Goal: Information Seeking & Learning: Understand process/instructions

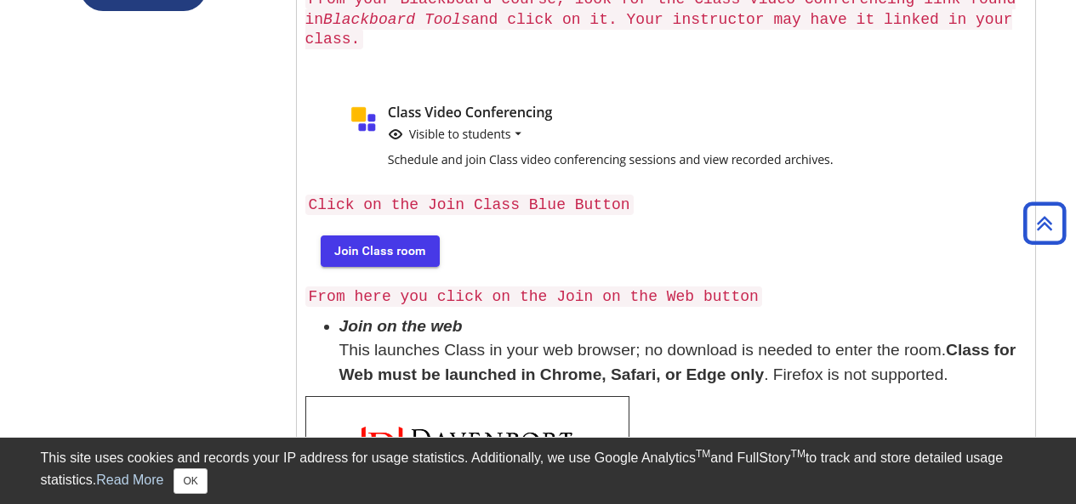
scroll to position [572, 0]
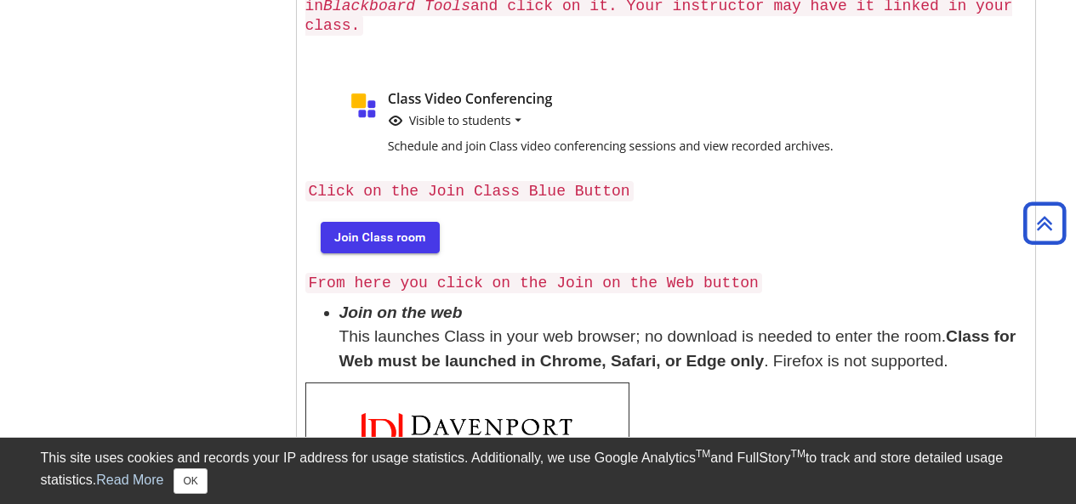
click at [367, 229] on img at bounding box center [378, 236] width 146 height 54
click at [355, 216] on img at bounding box center [378, 236] width 146 height 54
click at [378, 210] on img at bounding box center [378, 236] width 146 height 54
click at [447, 181] on code "Click on the Join Class Blue Button" at bounding box center [469, 191] width 328 height 20
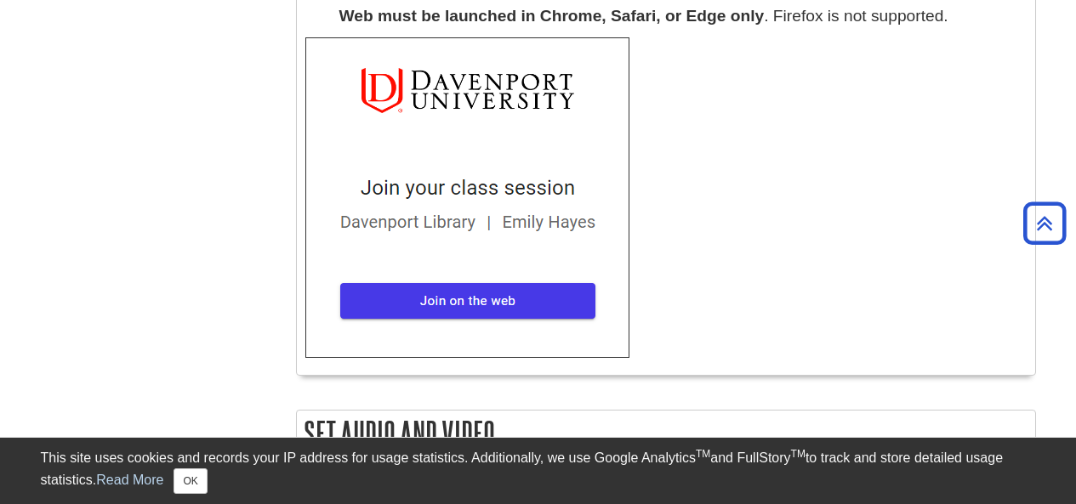
scroll to position [918, 0]
click at [438, 276] on img at bounding box center [467, 197] width 324 height 321
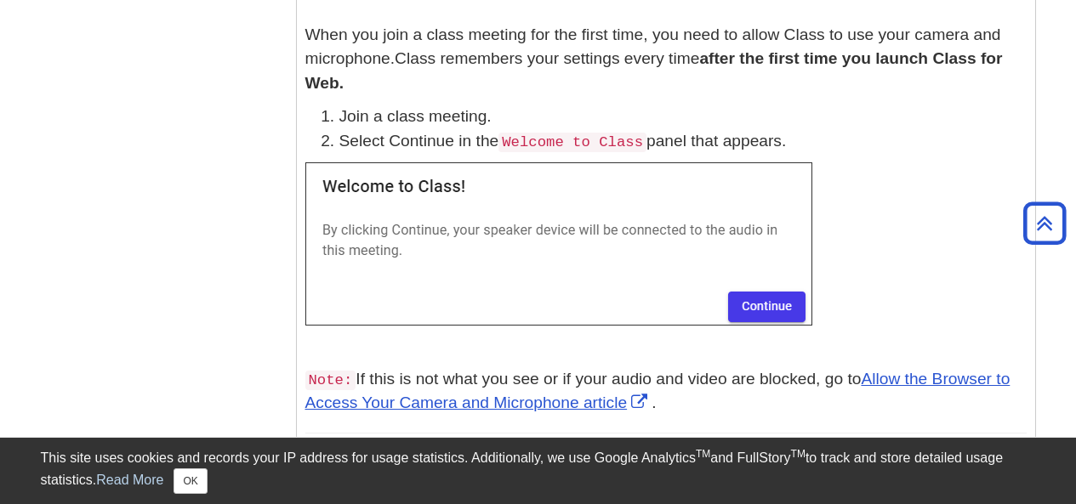
scroll to position [1394, 0]
click at [755, 280] on img at bounding box center [558, 243] width 507 height 163
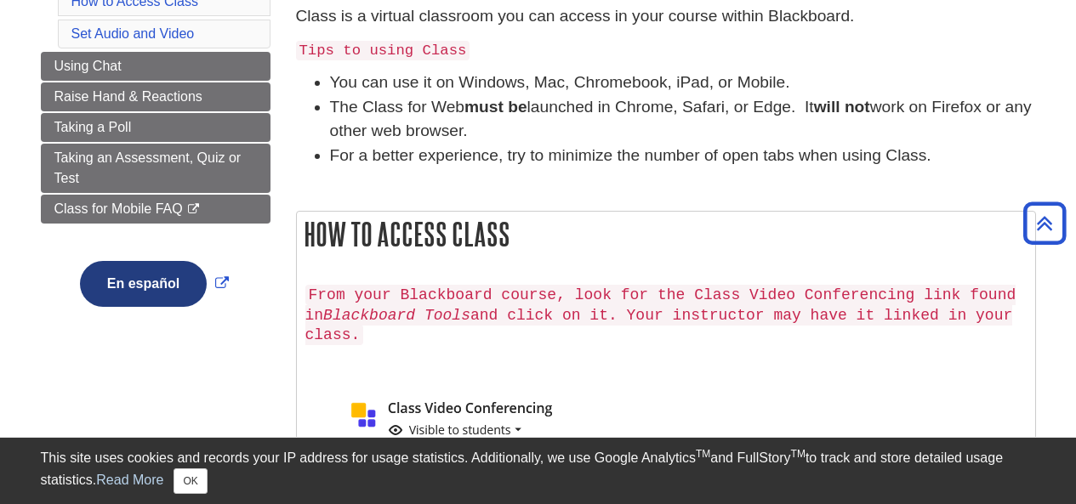
scroll to position [0, 0]
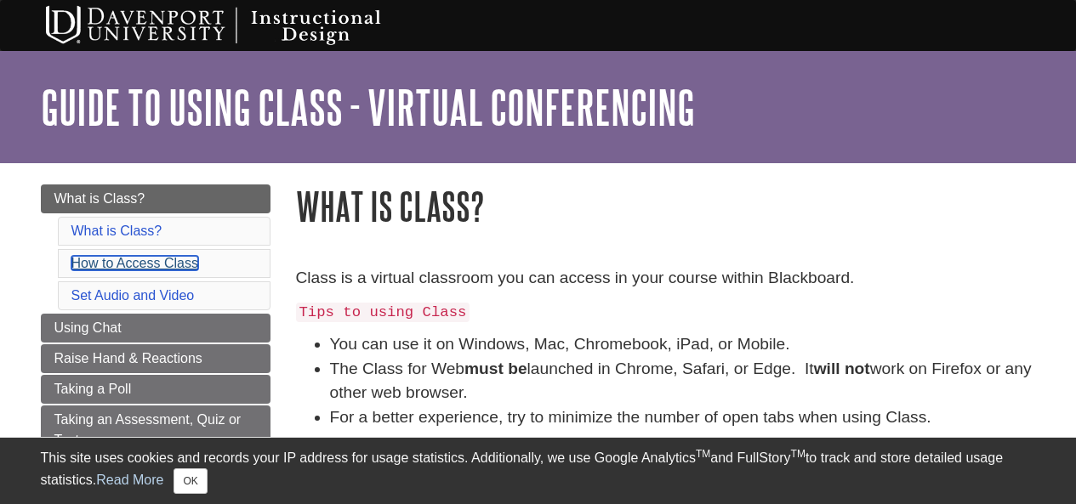
click at [187, 267] on link "How to Access Class" at bounding box center [134, 263] width 127 height 14
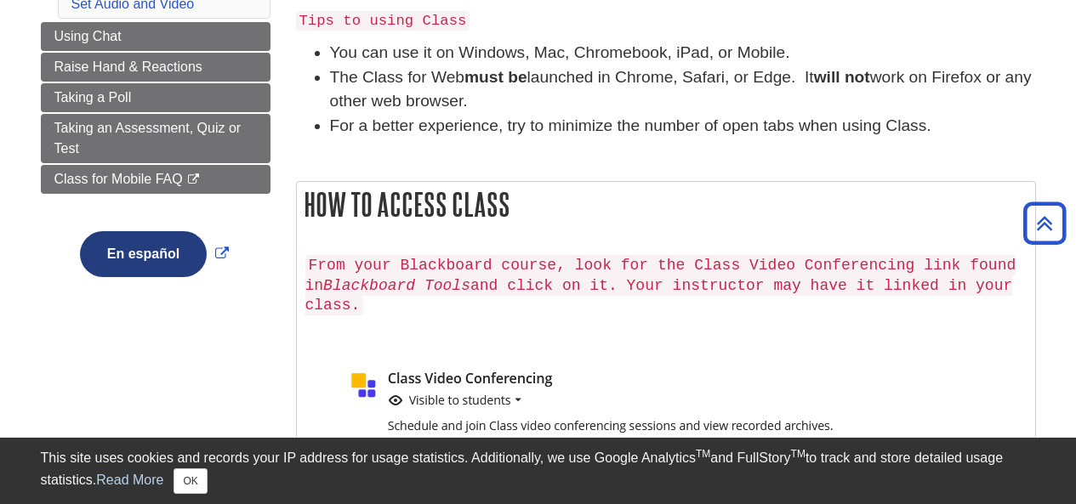
scroll to position [488, 0]
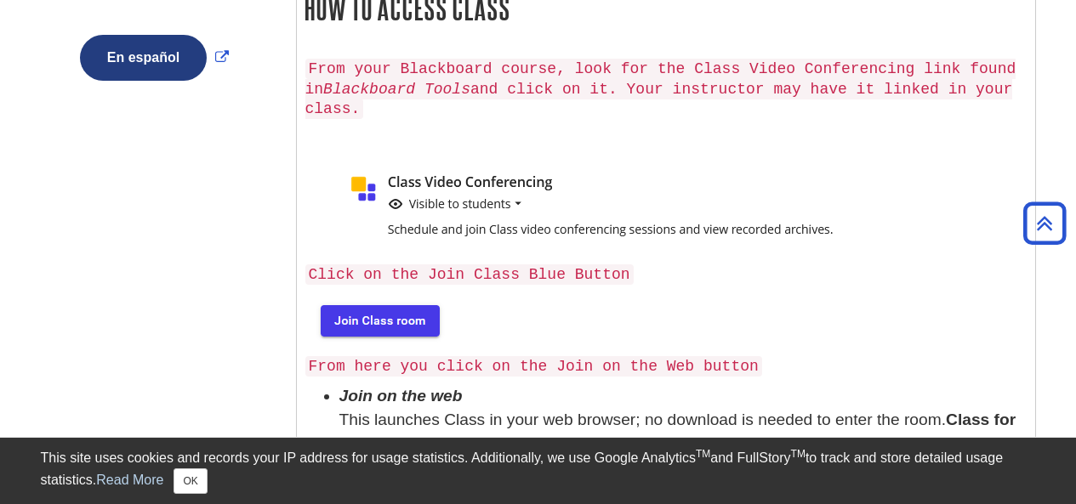
click at [486, 188] on img at bounding box center [622, 207] width 635 height 95
click at [495, 187] on img at bounding box center [622, 207] width 635 height 95
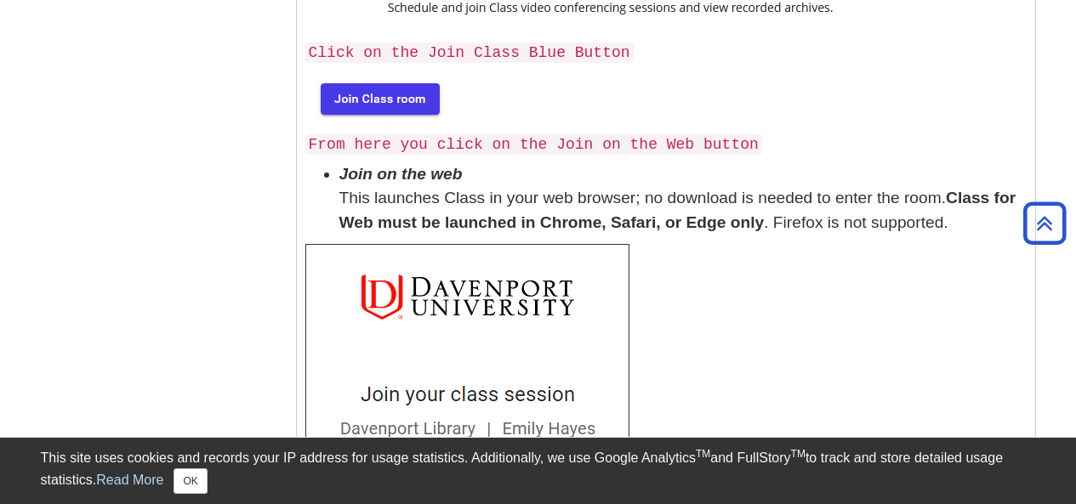
scroll to position [711, 0]
